Goal: Information Seeking & Learning: Learn about a topic

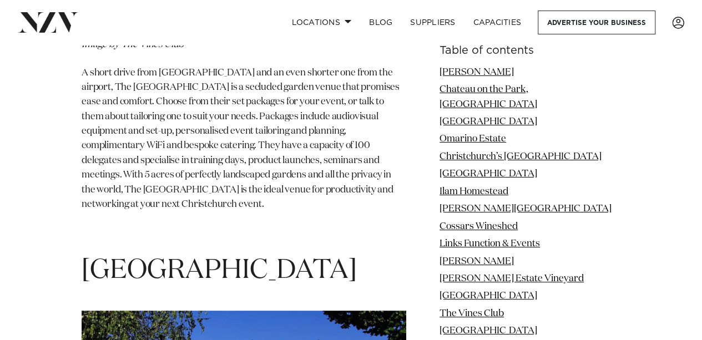
scroll to position [8487, 0]
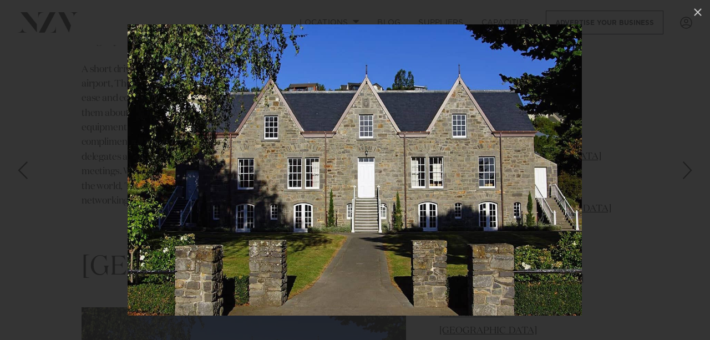
click at [680, 175] on div "Next slide" at bounding box center [687, 170] width 15 height 21
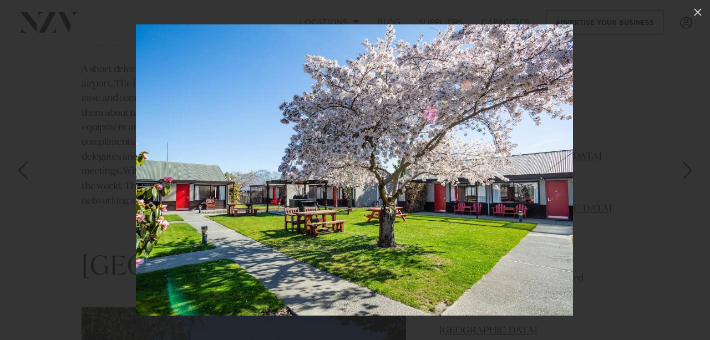
click at [680, 175] on div "Next slide" at bounding box center [687, 170] width 15 height 21
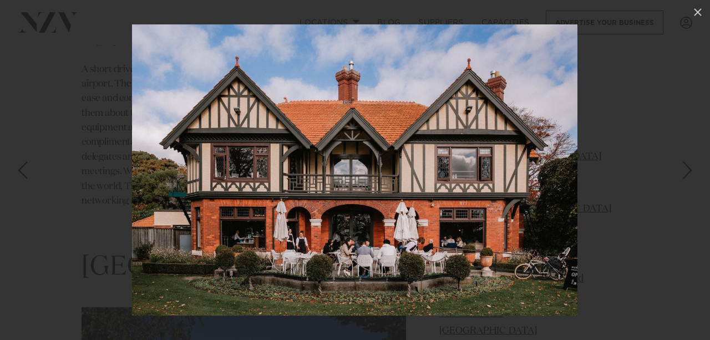
click at [686, 174] on div "Next slide" at bounding box center [687, 170] width 15 height 21
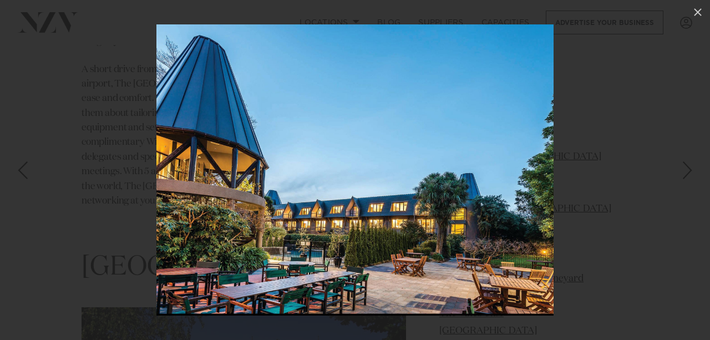
click at [685, 174] on div "Next slide" at bounding box center [687, 170] width 15 height 21
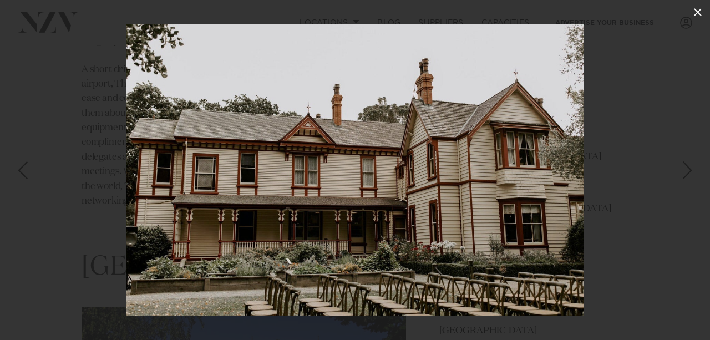
click at [693, 14] on icon at bounding box center [697, 12] width 13 height 13
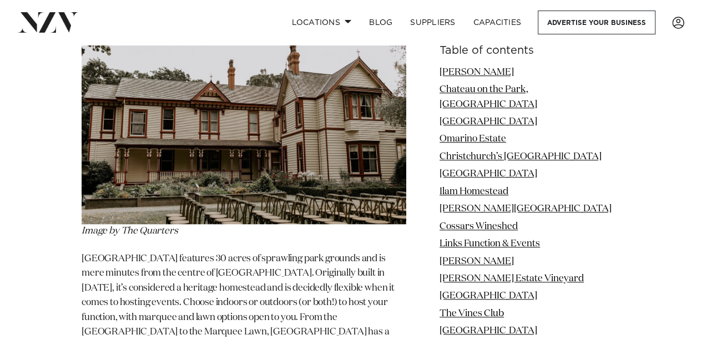
scroll to position [2496, 0]
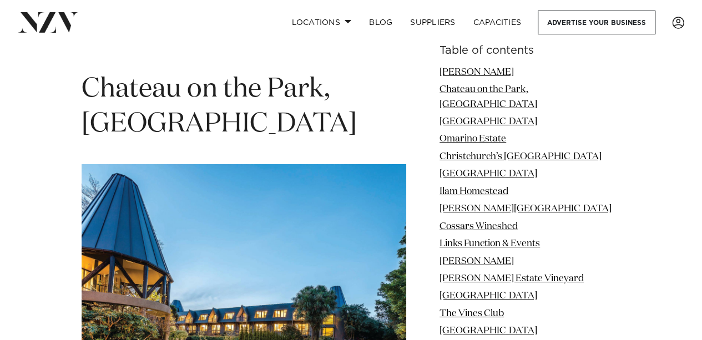
scroll to position [1831, 0]
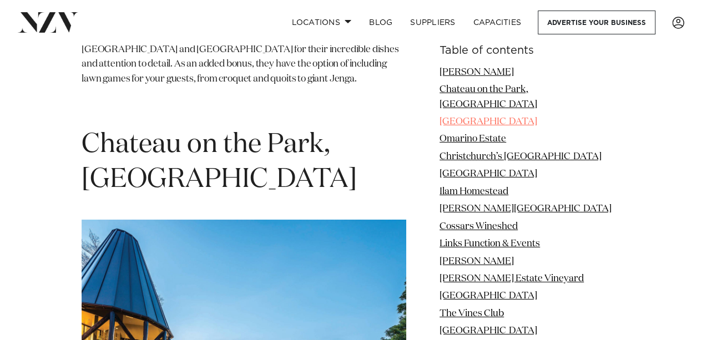
click at [472, 117] on link "[GEOGRAPHIC_DATA]" at bounding box center [488, 121] width 98 height 9
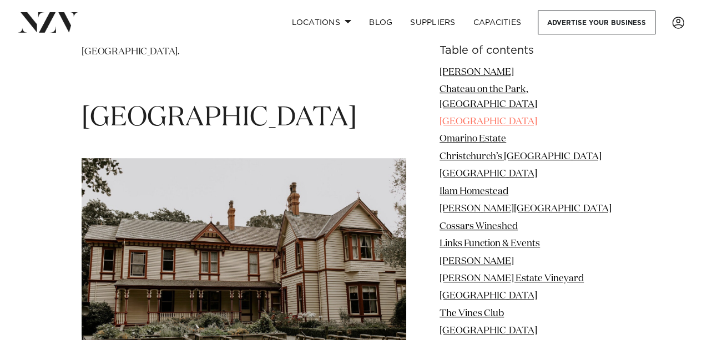
scroll to position [2444, 0]
